Goal: Learn about a topic: Learn about a topic

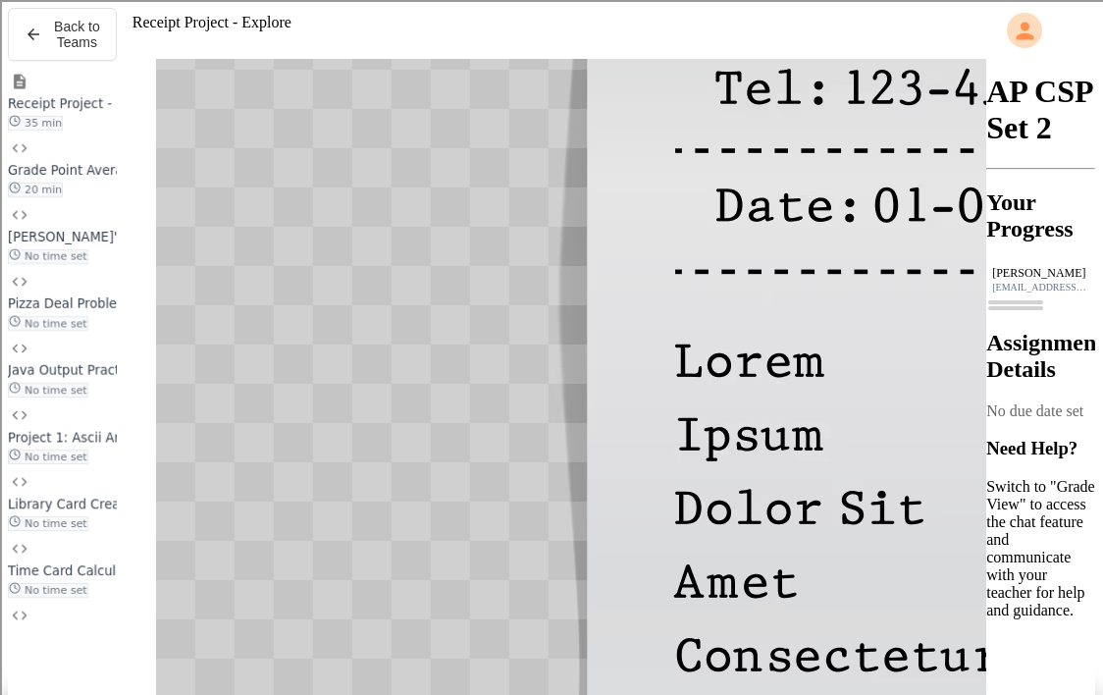
scroll to position [242, 0]
drag, startPoint x: 267, startPoint y: 303, endPoint x: 594, endPoint y: 303, distance: 326.9
copy div "**********"
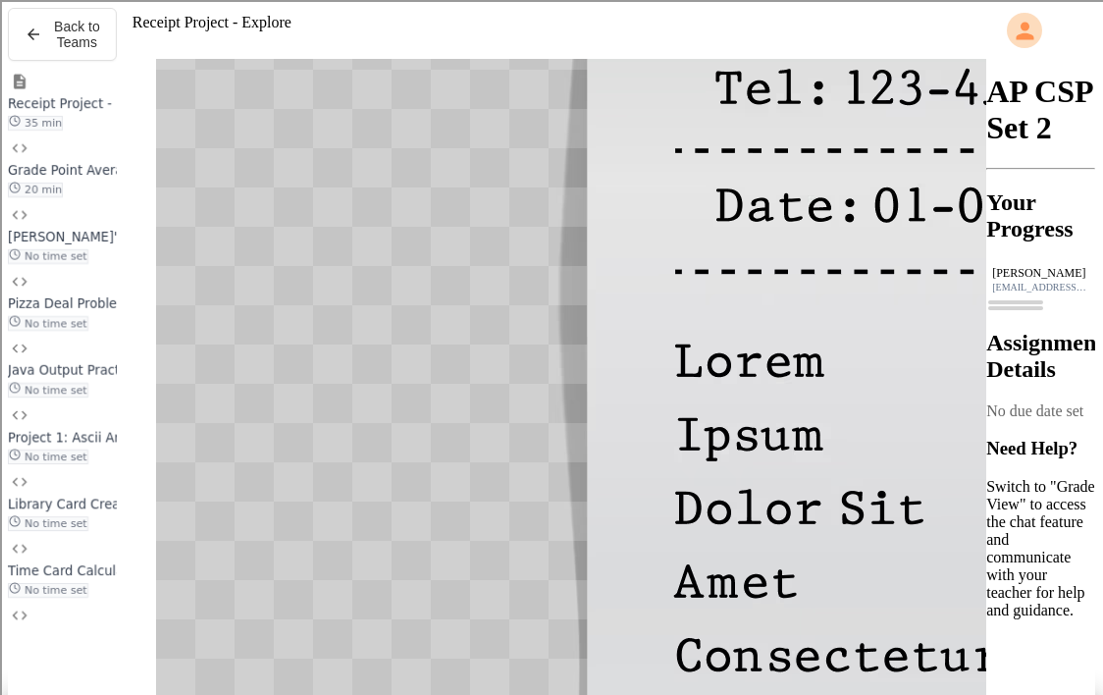
drag, startPoint x: 330, startPoint y: 319, endPoint x: 462, endPoint y: 319, distance: 132.5
drag, startPoint x: 301, startPoint y: 448, endPoint x: 335, endPoint y: 453, distance: 33.7
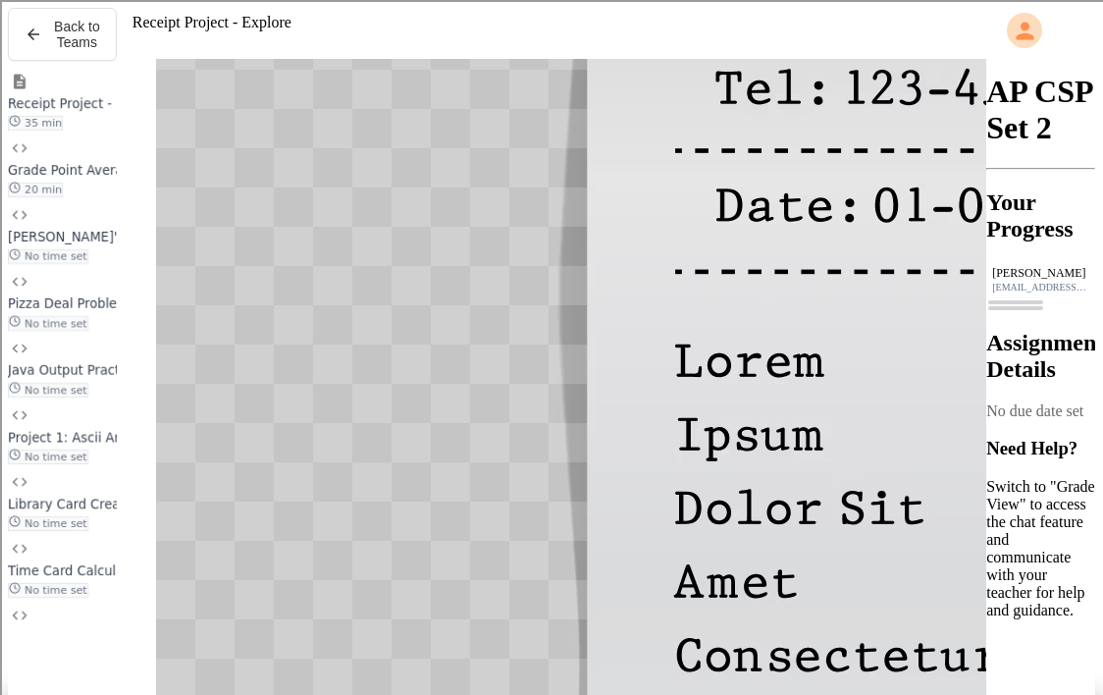
drag, startPoint x: 399, startPoint y: 424, endPoint x: 447, endPoint y: 426, distance: 48.1
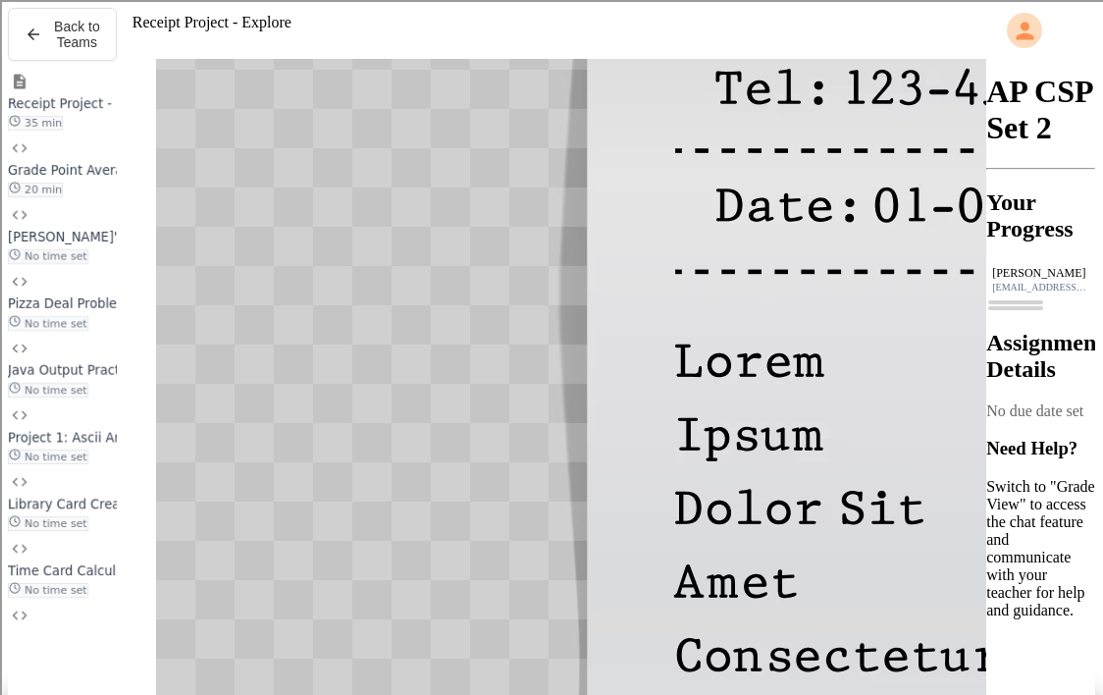
drag, startPoint x: 629, startPoint y: 412, endPoint x: 670, endPoint y: 412, distance: 41.2
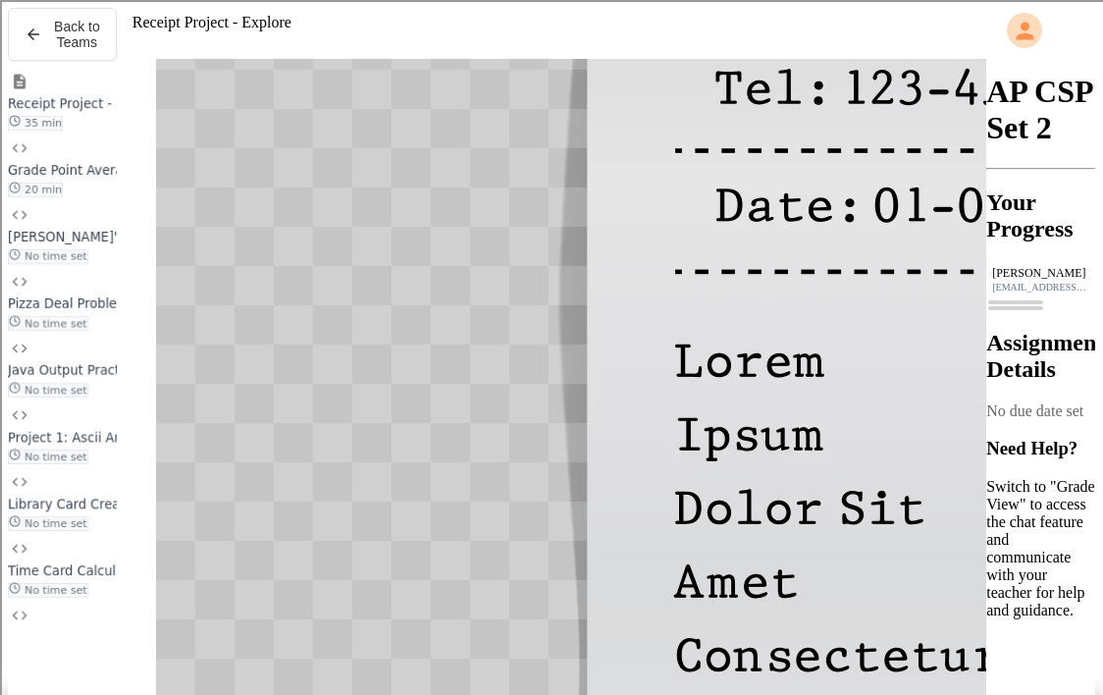
drag, startPoint x: 322, startPoint y: 347, endPoint x: 347, endPoint y: 347, distance: 25.5
drag, startPoint x: 457, startPoint y: 347, endPoint x: 325, endPoint y: 347, distance: 132.5
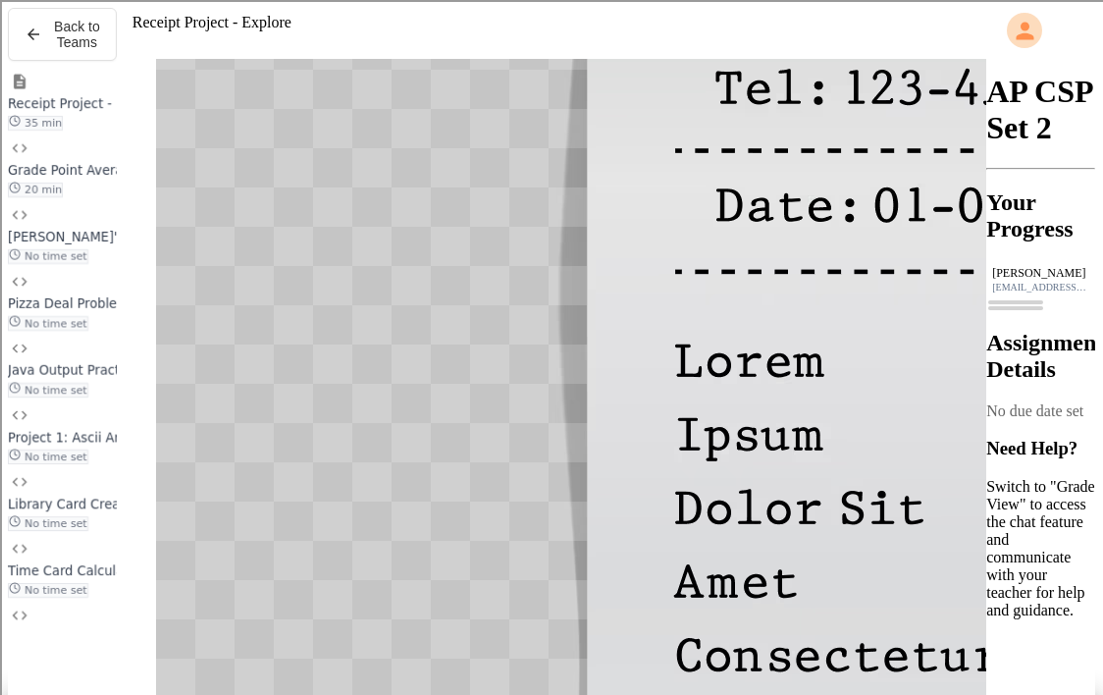
scroll to position [105, 0]
drag, startPoint x: 387, startPoint y: 401, endPoint x: 619, endPoint y: 394, distance: 232.7
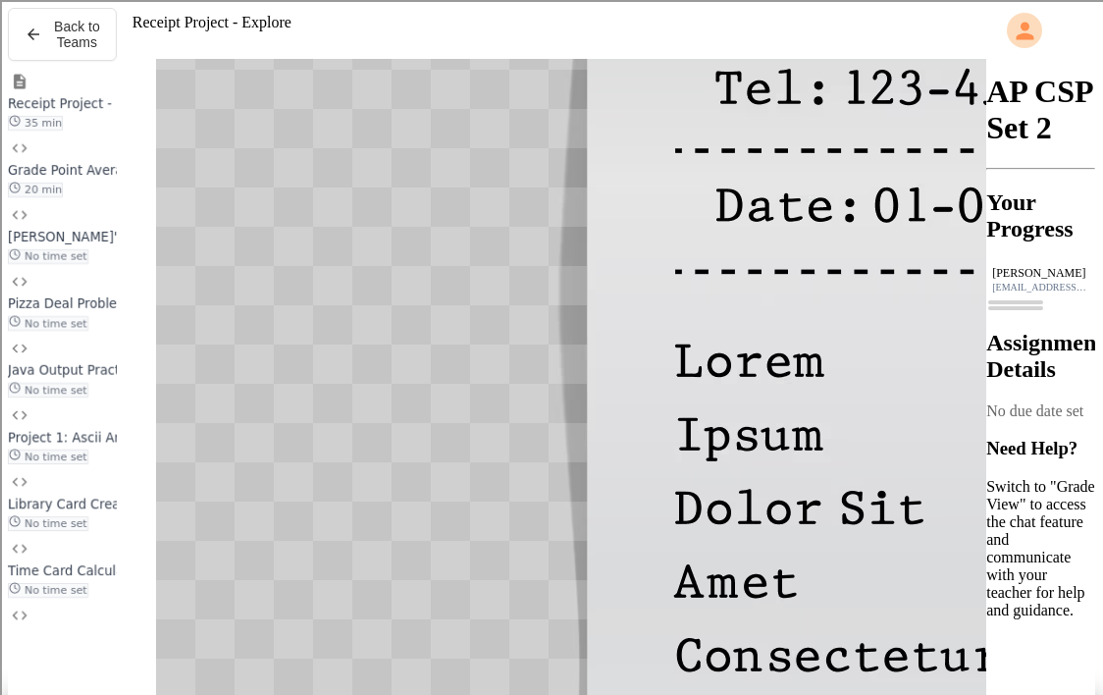
drag, startPoint x: 624, startPoint y: 419, endPoint x: 298, endPoint y: 418, distance: 325.9
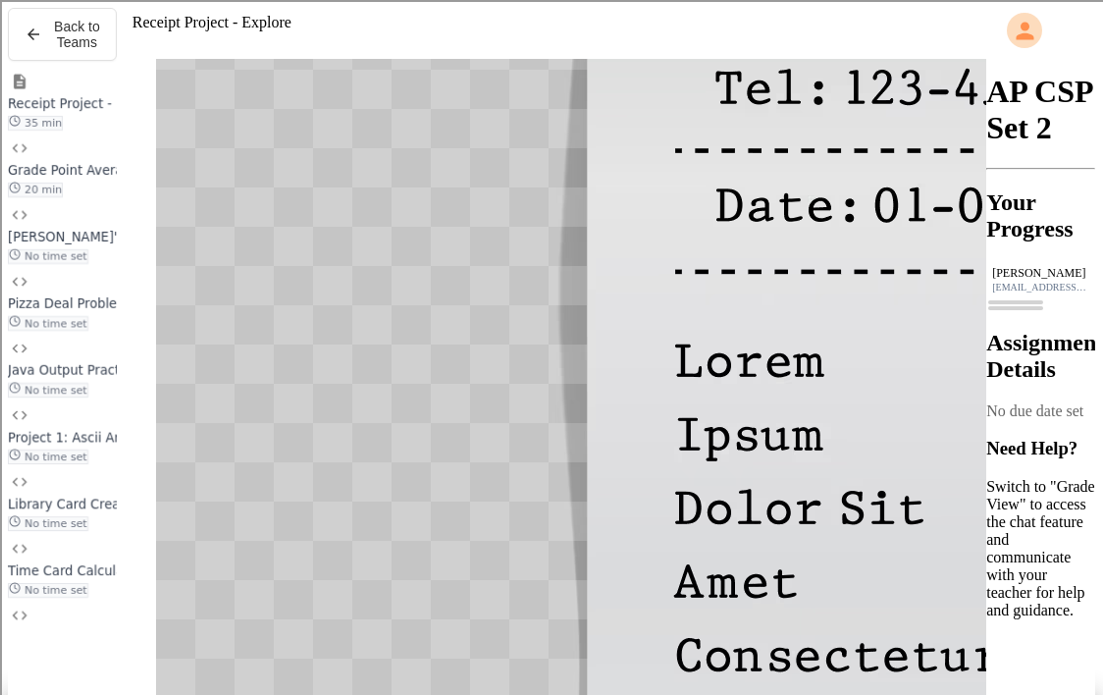
scroll to position [677, 0]
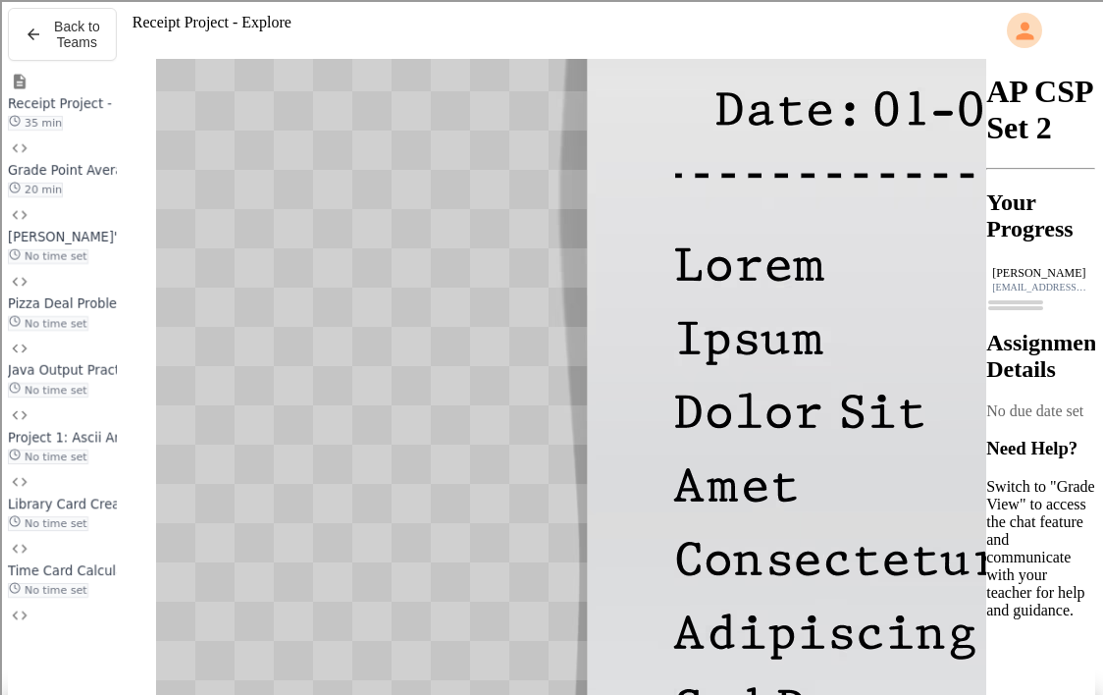
scroll to position [755, 0]
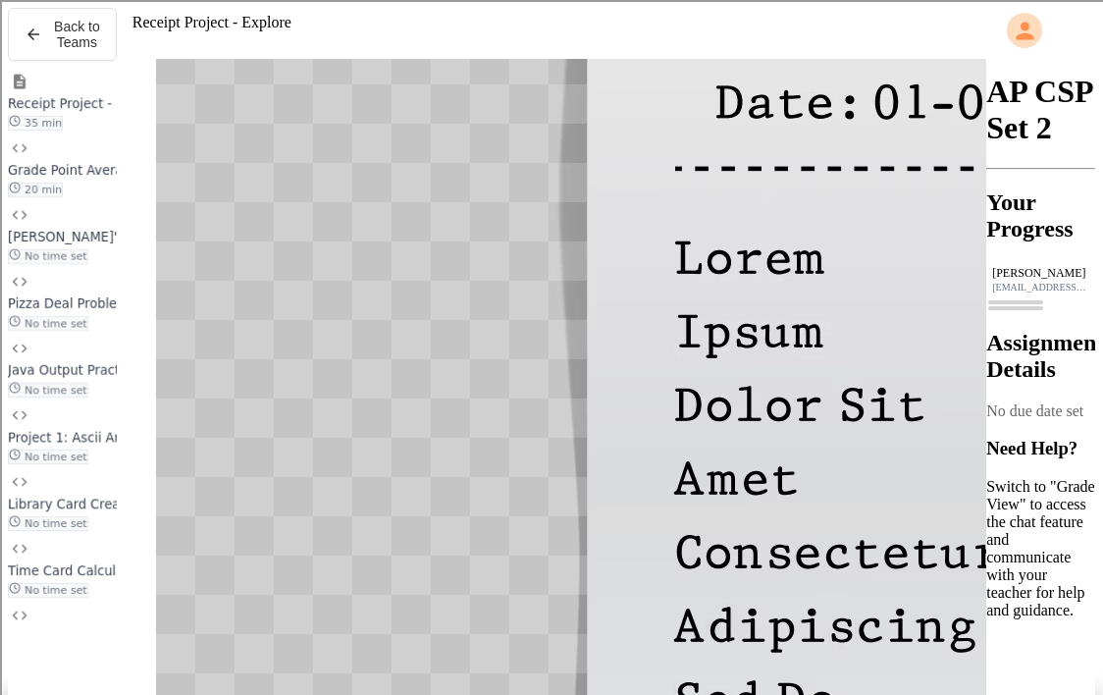
drag, startPoint x: 604, startPoint y: 270, endPoint x: 425, endPoint y: 272, distance: 178.7
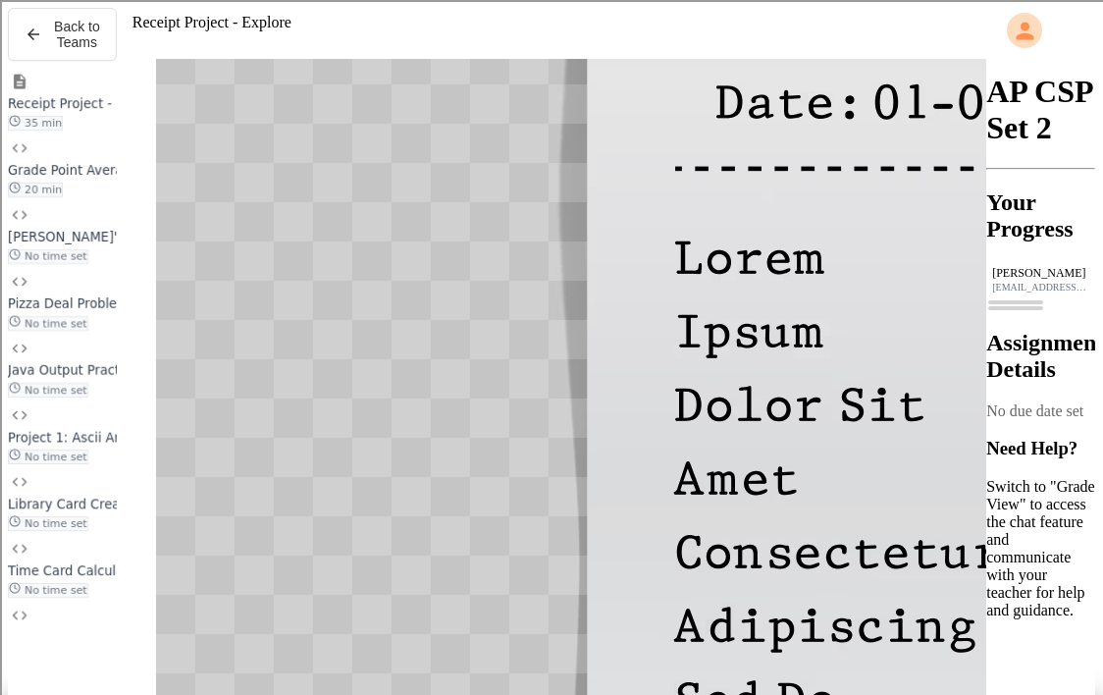
drag, startPoint x: 723, startPoint y: 287, endPoint x: 580, endPoint y: 279, distance: 143.5
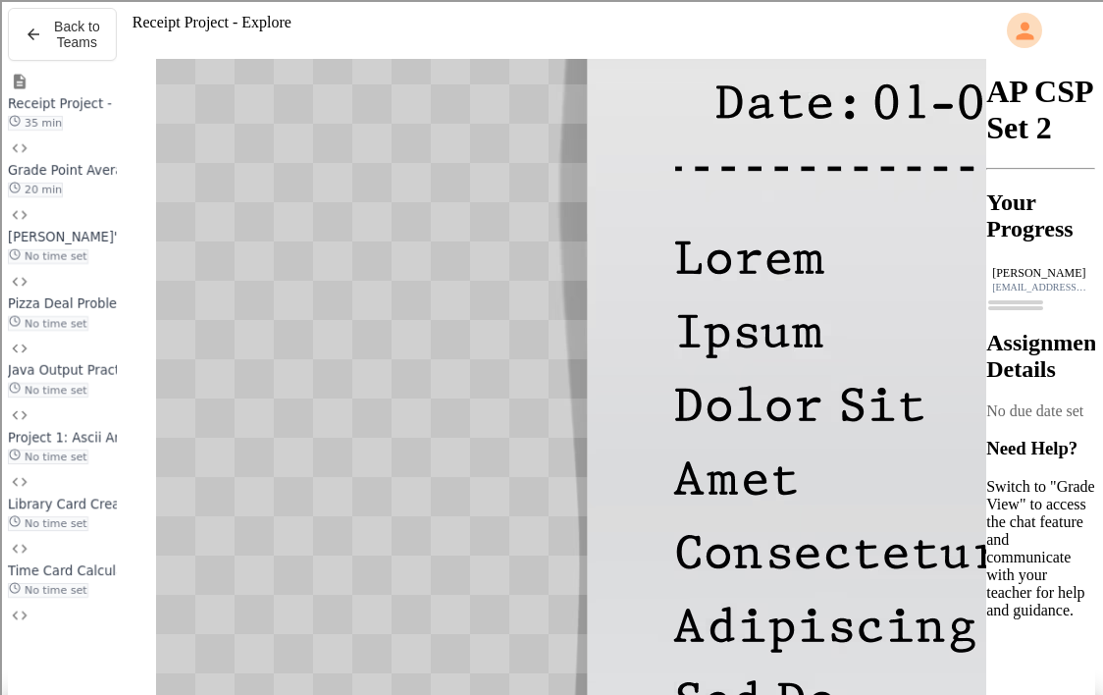
scroll to position [522, 0]
drag, startPoint x: 723, startPoint y: 278, endPoint x: 579, endPoint y: 279, distance: 144.3
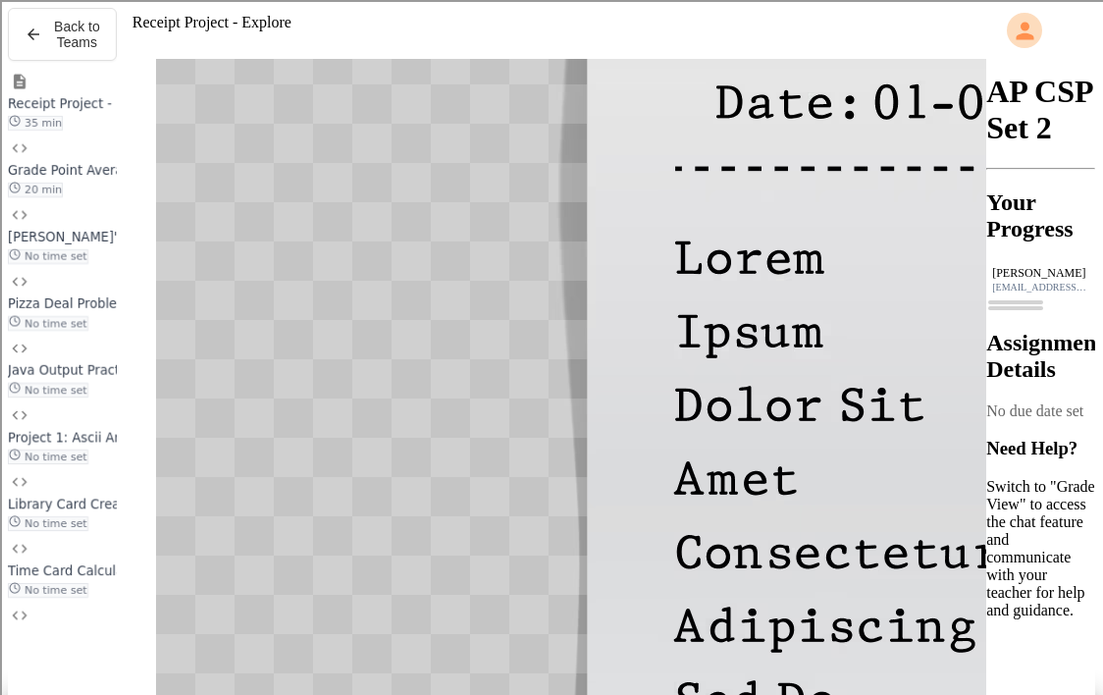
drag, startPoint x: 261, startPoint y: 294, endPoint x: 412, endPoint y: 294, distance: 151.2
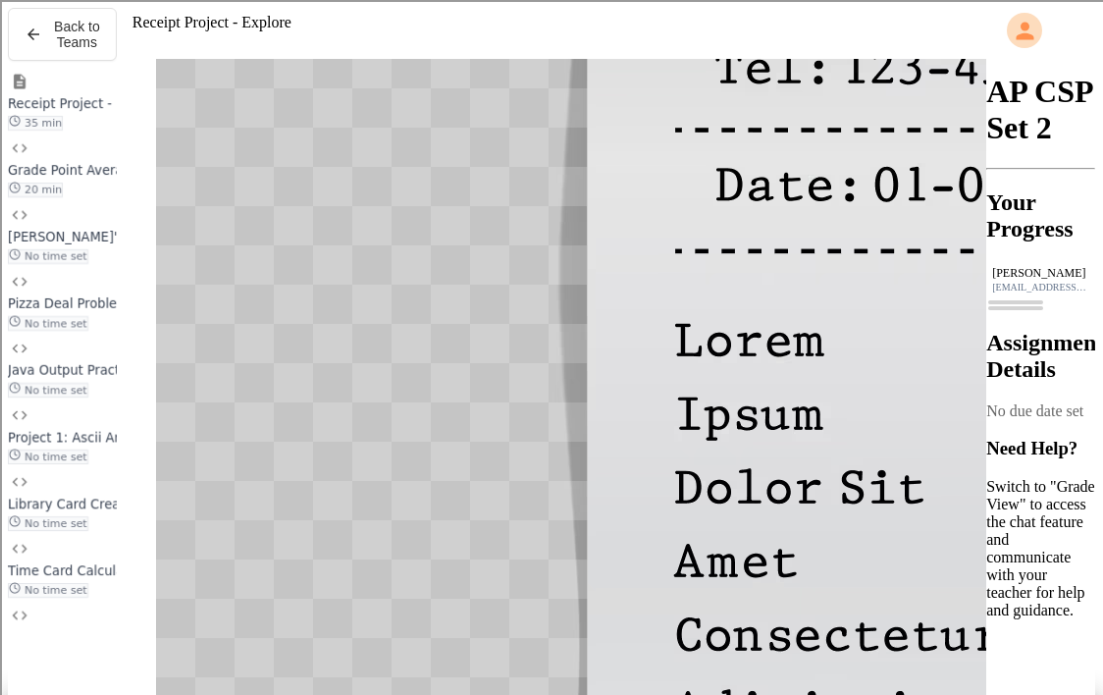
scroll to position [636, 0]
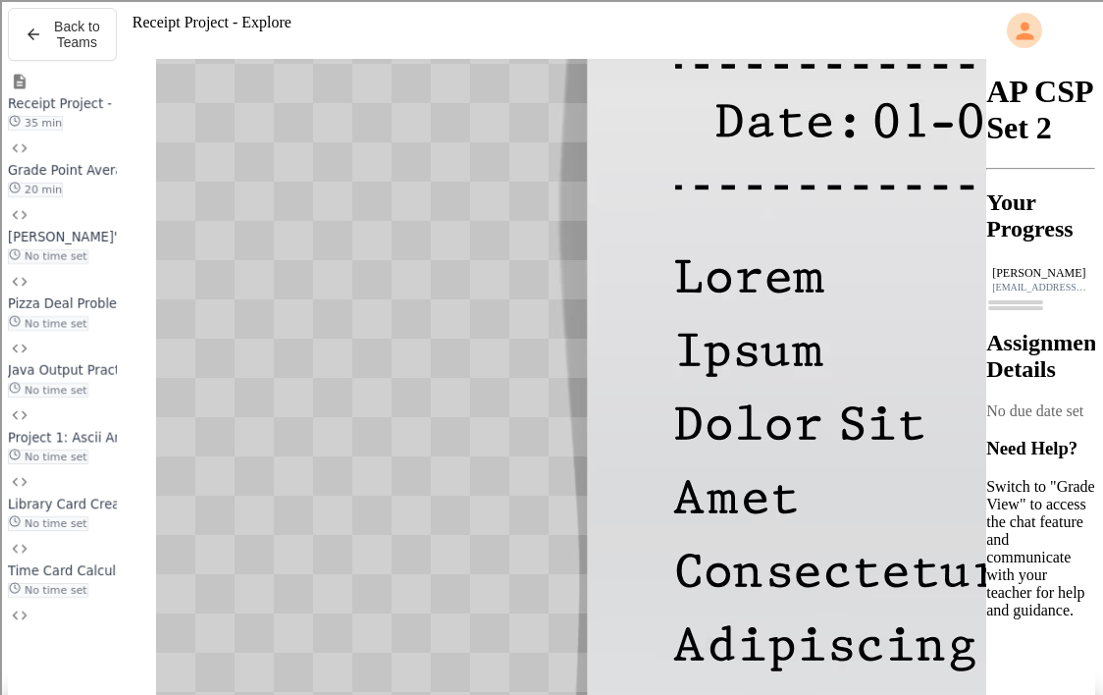
scroll to position [745, 0]
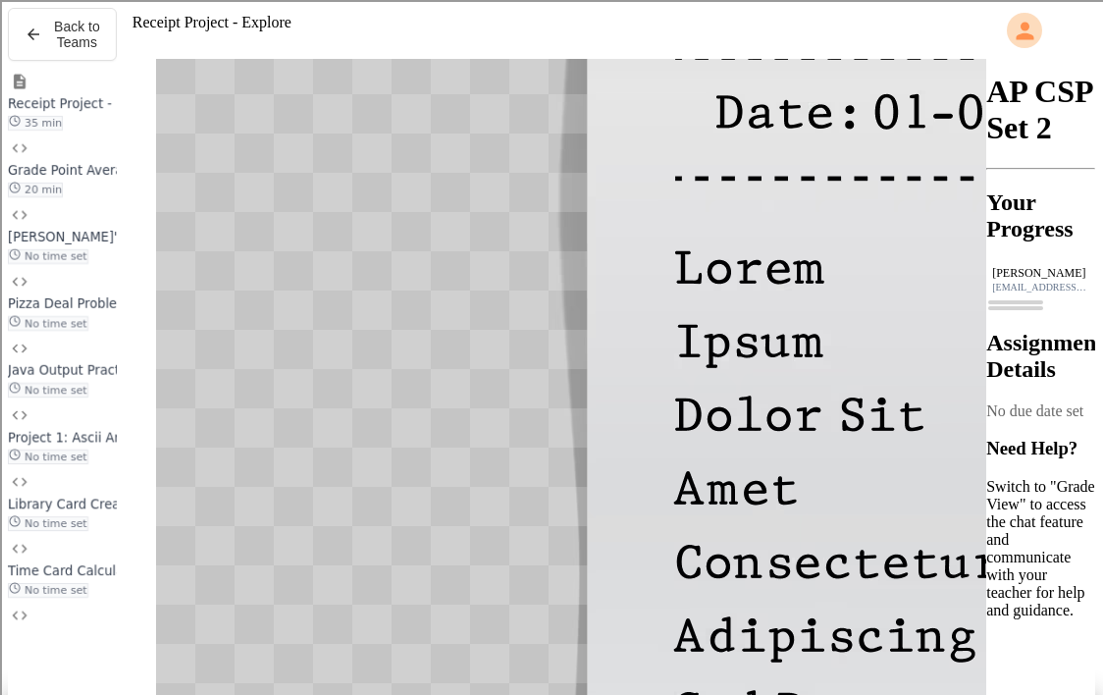
drag, startPoint x: 278, startPoint y: 589, endPoint x: 124, endPoint y: 518, distance: 169.5
click at [124, 518] on div "**********" at bounding box center [552, 381] width 870 height 644
drag, startPoint x: 196, startPoint y: 528, endPoint x: 255, endPoint y: 563, distance: 68.7
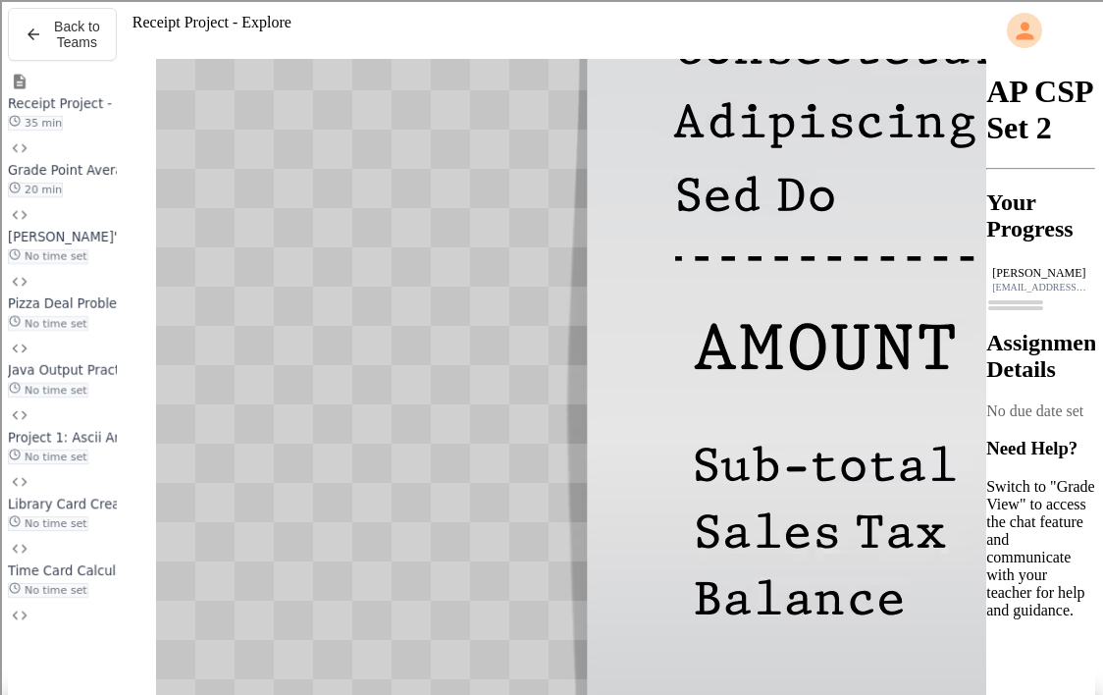
scroll to position [1331, 0]
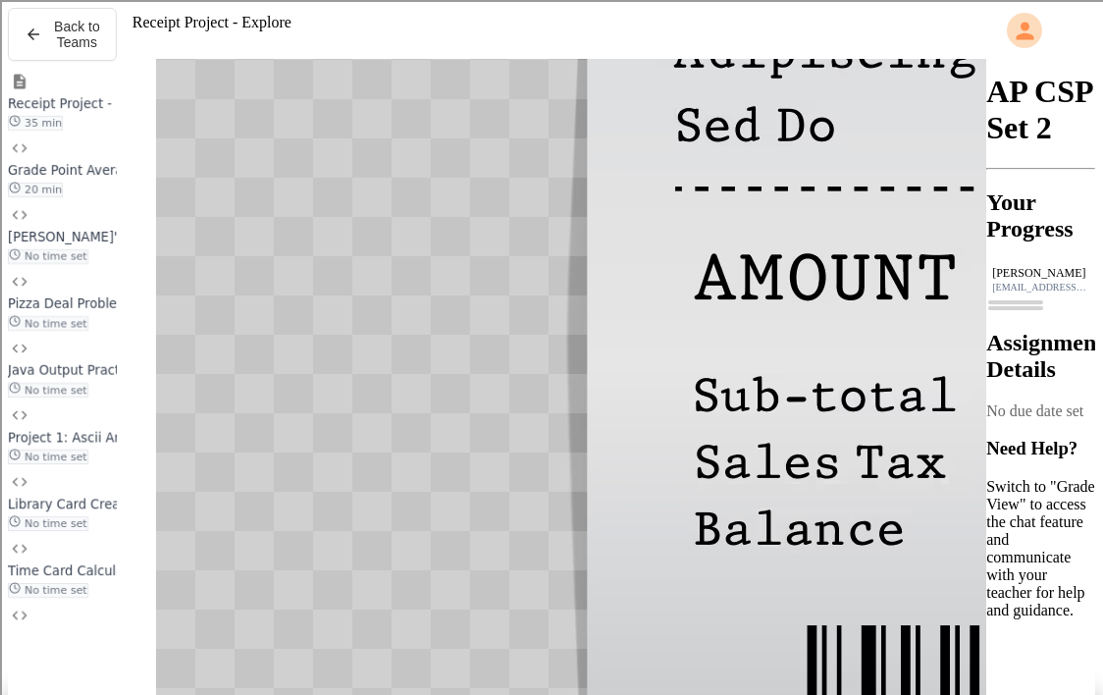
scroll to position [1330, 0]
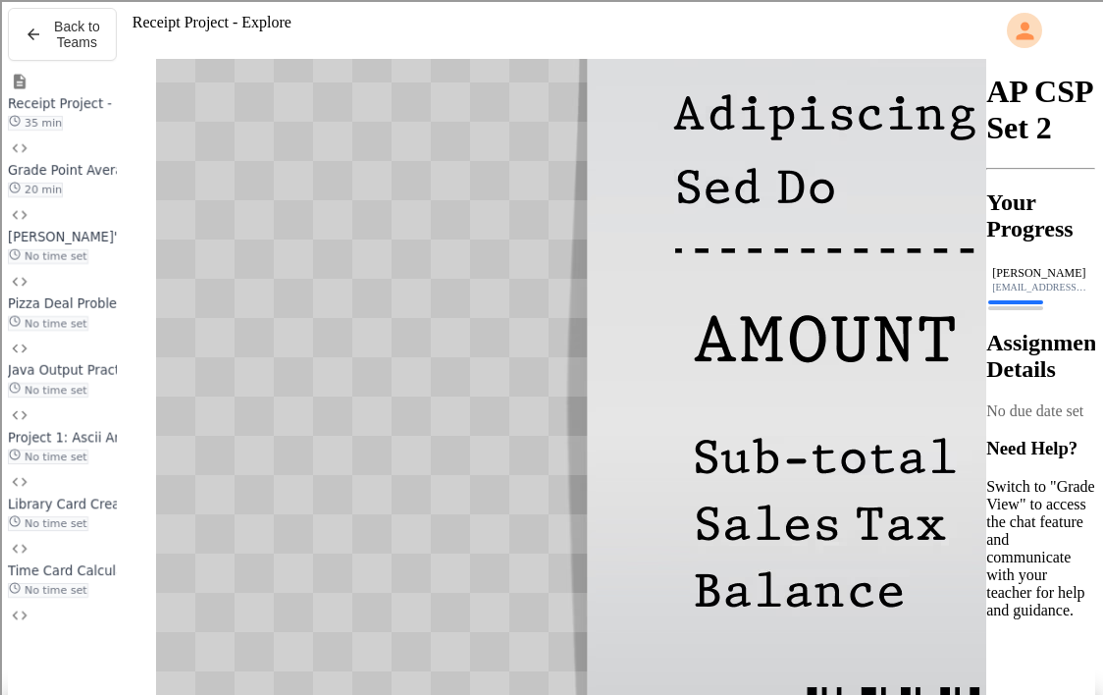
scroll to position [1259, 0]
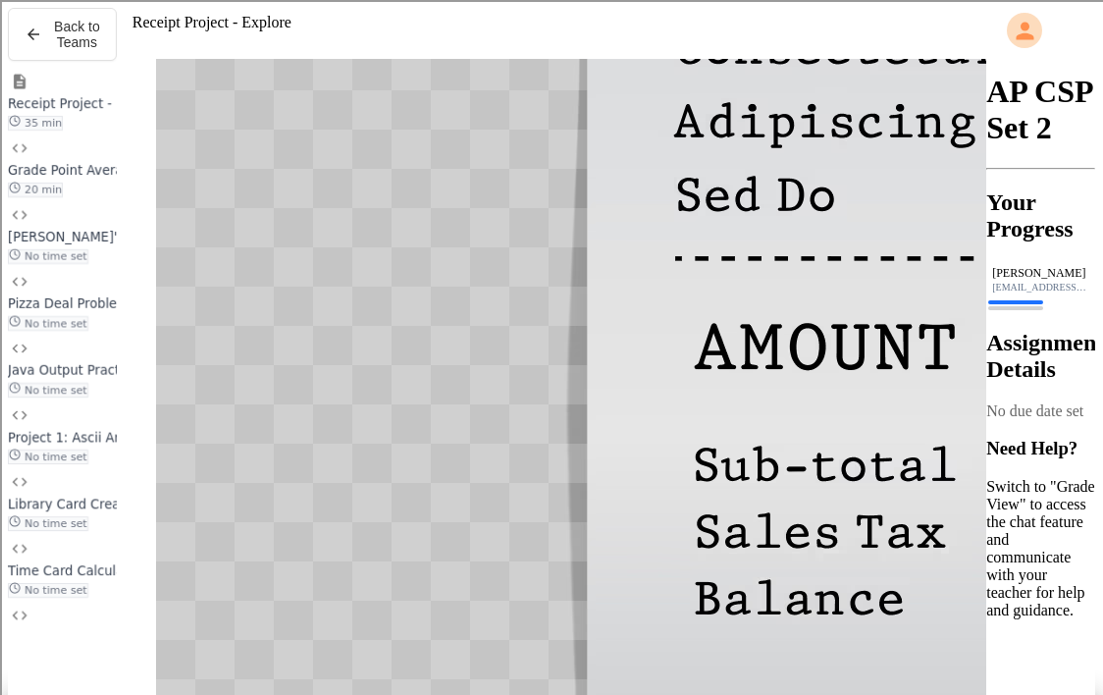
click at [33, 197] on div "Grade Point Average 20 min" at bounding box center [62, 168] width 109 height 58
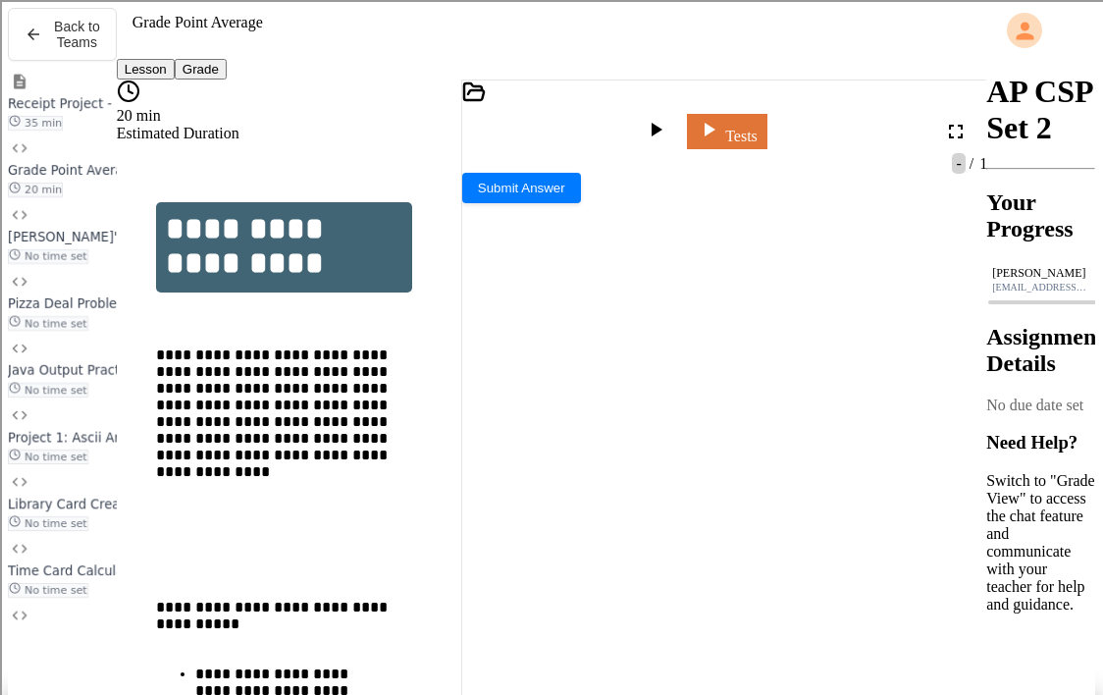
scroll to position [12, 0]
